Goal: Navigation & Orientation: Find specific page/section

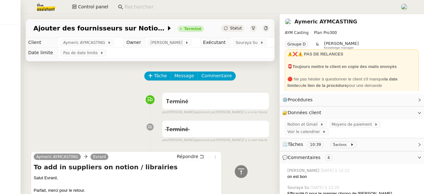
scroll to position [617, 0]
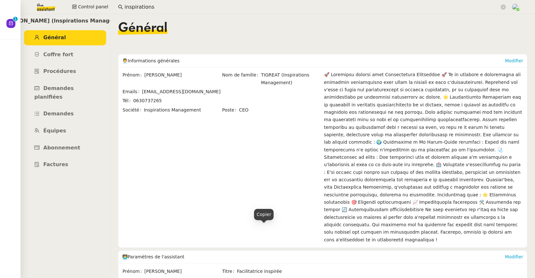
scroll to position [54, 0]
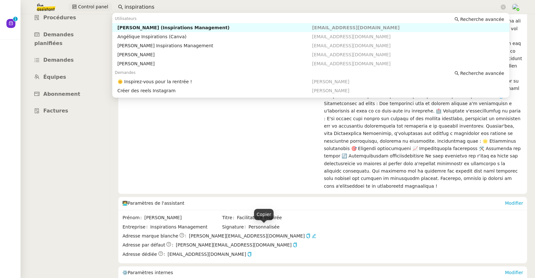
drag, startPoint x: 0, startPoint y: 0, endPoint x: 97, endPoint y: 6, distance: 97.5
click at [97, 6] on div "Control panel inspirations" at bounding box center [267, 7] width 503 height 14
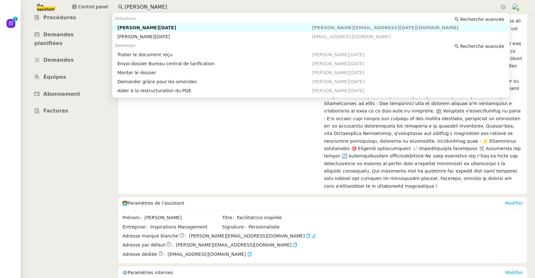
click at [122, 25] on div "Stéphane DAHAN" at bounding box center [214, 28] width 195 height 6
type input "stephane dahant"
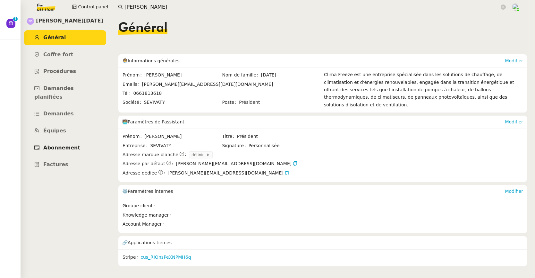
click at [69, 140] on link "Abonnement" at bounding box center [65, 147] width 82 height 15
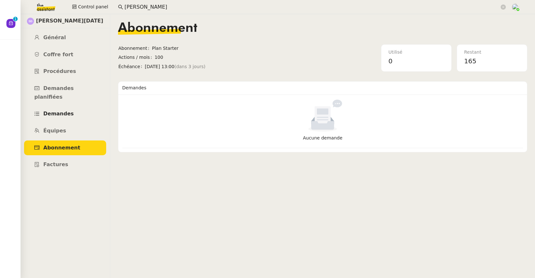
click at [65, 110] on span "Demandes" at bounding box center [58, 113] width 30 height 6
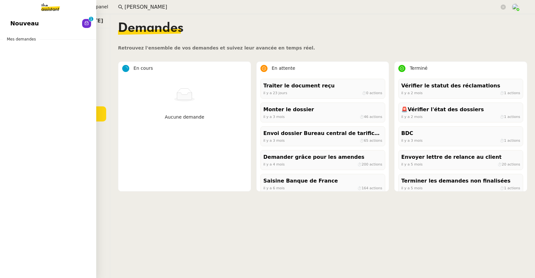
click at [13, 23] on span "Nouveau" at bounding box center [24, 24] width 29 height 10
